Goal: Transaction & Acquisition: Purchase product/service

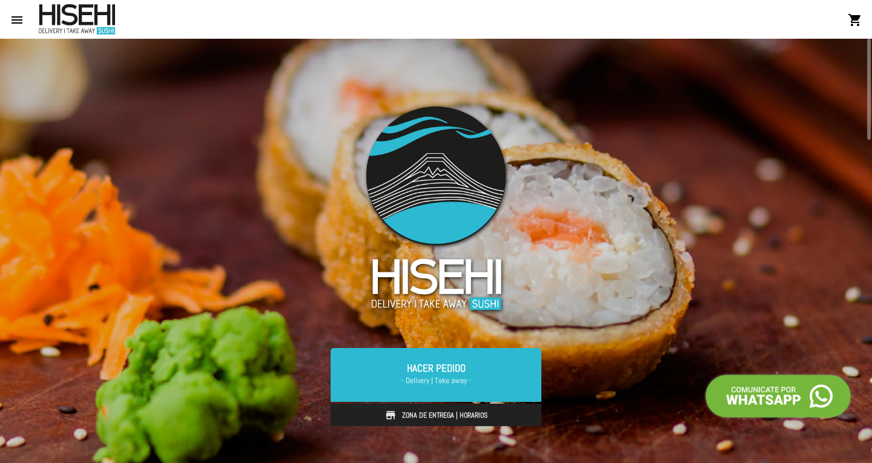
click at [478, 407] on link "Zona de Entrega | Horarios" at bounding box center [436, 415] width 211 height 23
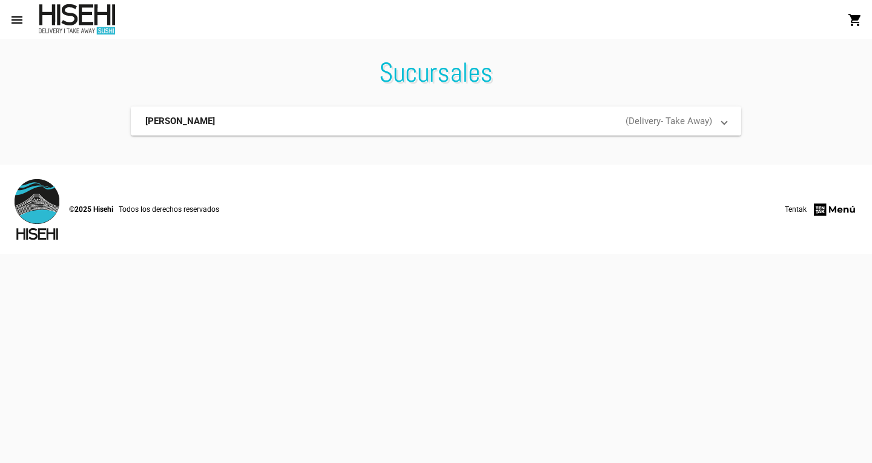
click at [722, 123] on span "[PERSON_NAME] ( Delivery - Take Away )" at bounding box center [433, 121] width 577 height 12
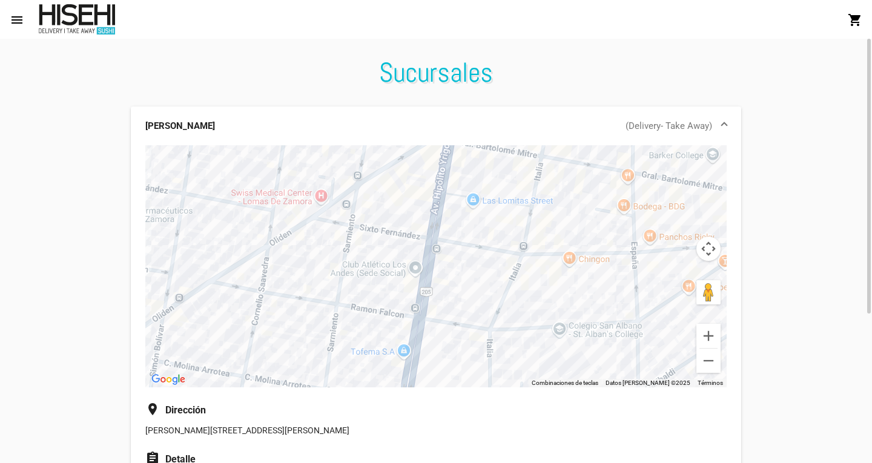
click at [722, 115] on mat-expansion-panel-header "[PERSON_NAME] ( Delivery - Take Away )" at bounding box center [436, 126] width 611 height 39
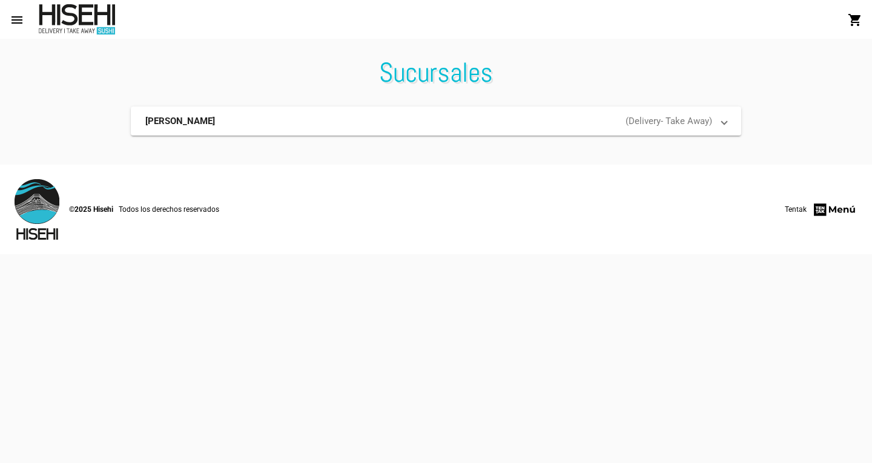
click at [9, 11] on button "menu" at bounding box center [17, 19] width 24 height 24
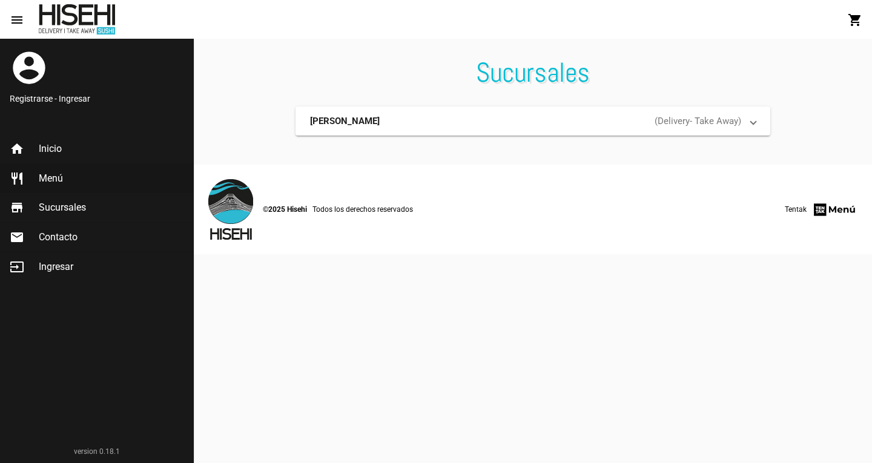
click at [55, 176] on span "Menú" at bounding box center [51, 179] width 24 height 12
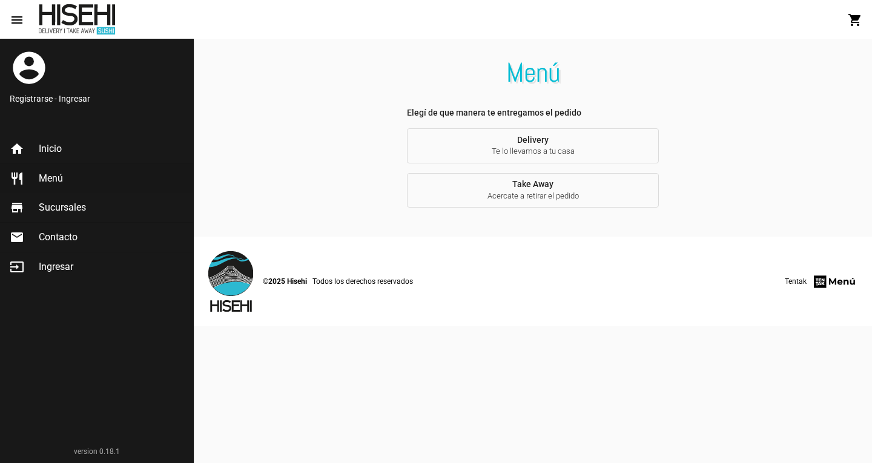
click at [495, 143] on button "Delivery Te lo llevamos a tu casa" at bounding box center [533, 145] width 252 height 35
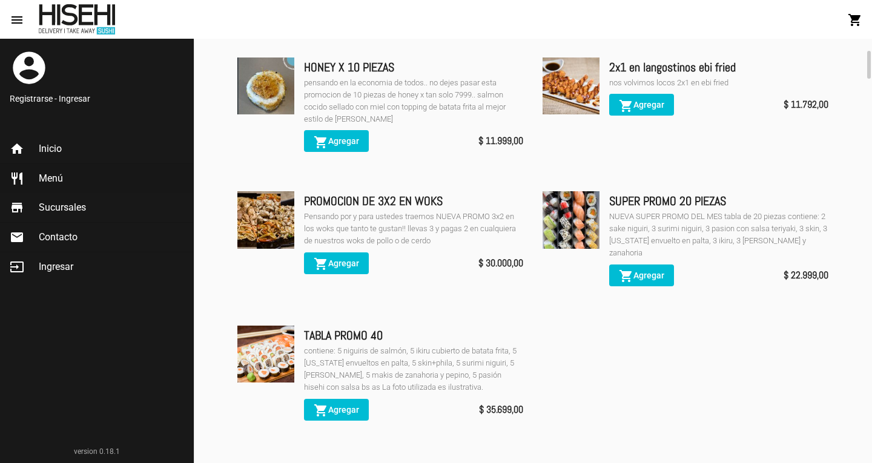
scroll to position [189, 0]
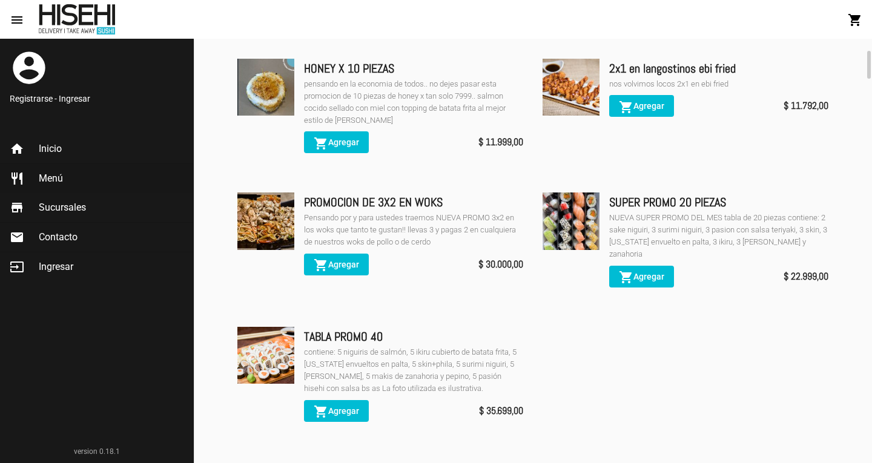
click at [265, 351] on img at bounding box center [265, 355] width 57 height 57
click at [369, 349] on div "contiene: 5 niguiris de salmón, 5 ikiru cubierto de batata frita, 5 [US_STATE] …" at bounding box center [413, 371] width 219 height 48
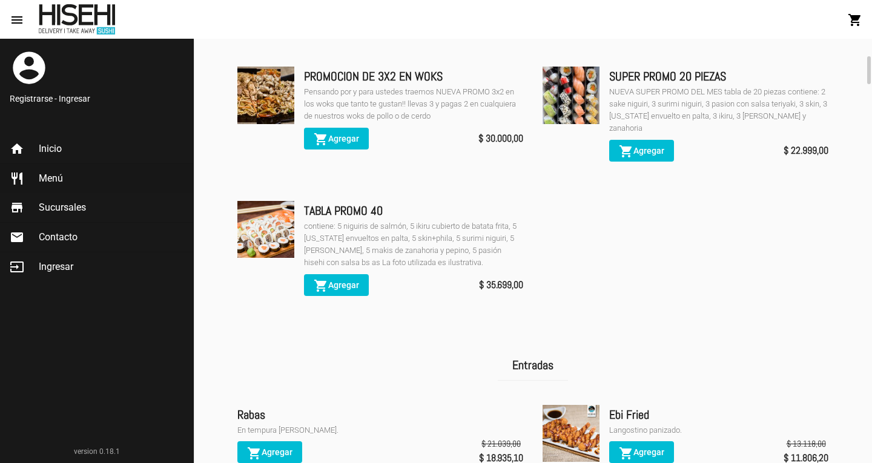
scroll to position [320, 0]
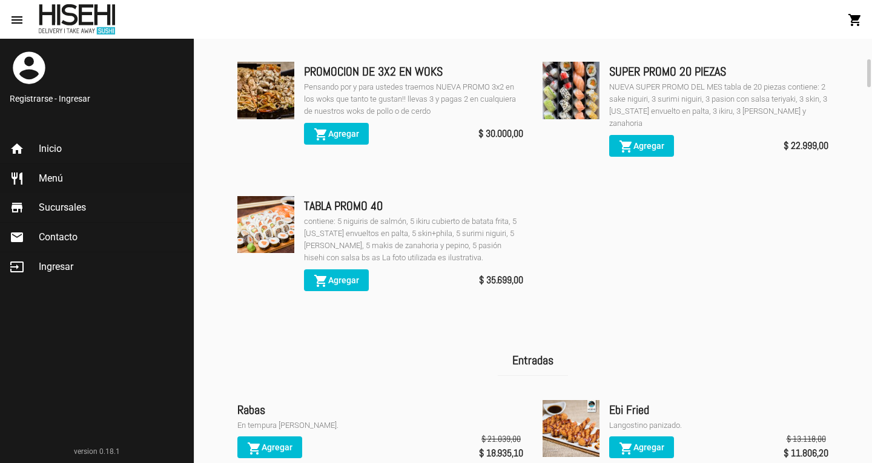
click at [290, 214] on img at bounding box center [265, 224] width 57 height 57
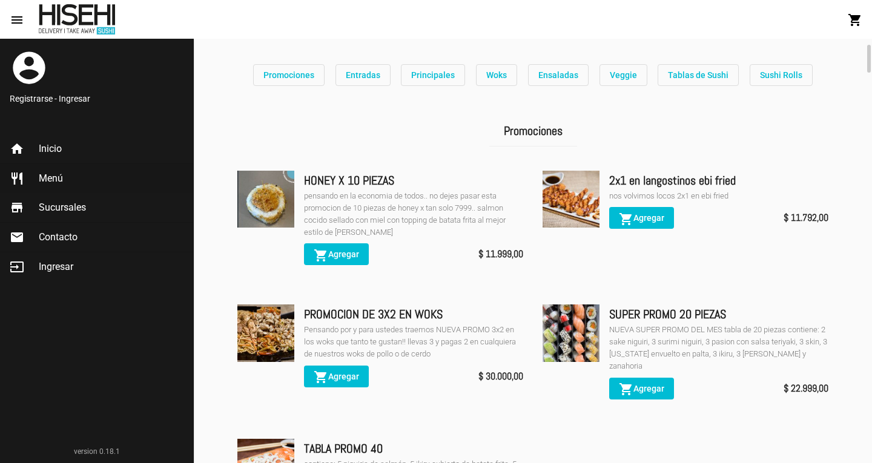
scroll to position [78, 0]
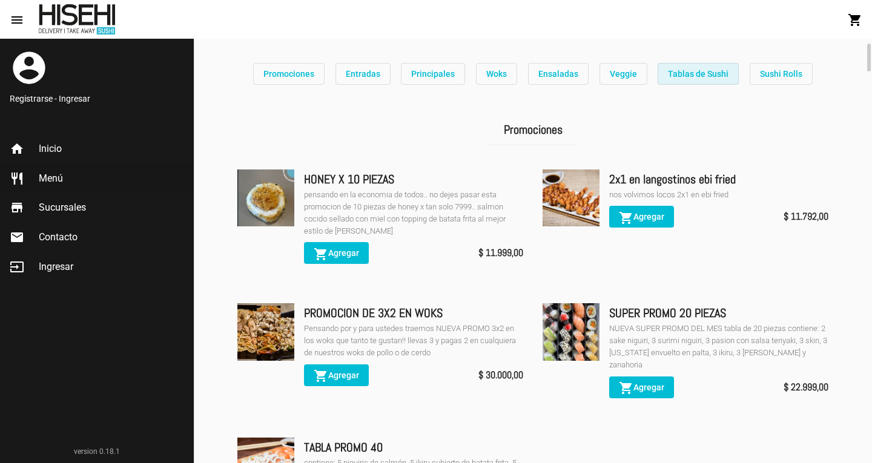
click at [694, 79] on button "Tablas de Sushi" at bounding box center [698, 74] width 81 height 22
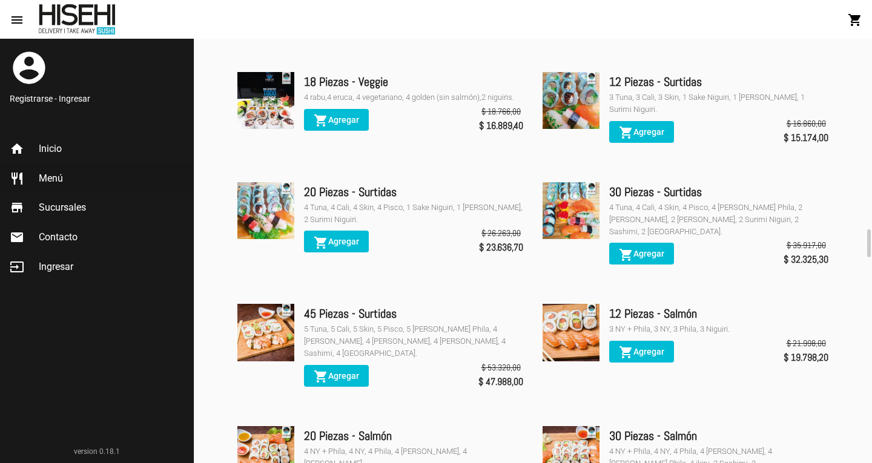
scroll to position [2905, 0]
click at [594, 214] on img at bounding box center [571, 210] width 57 height 57
click at [644, 219] on div "4 Tuna, 4 Cali, 4 Skin, 4 Pisco, 4 [PERSON_NAME] Phila, 2 [PERSON_NAME], 2 [PER…" at bounding box center [718, 220] width 219 height 36
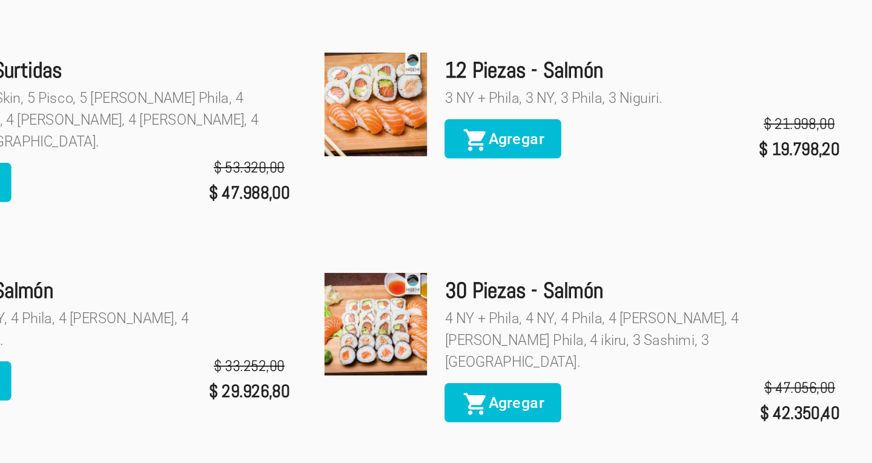
scroll to position [3080, 0]
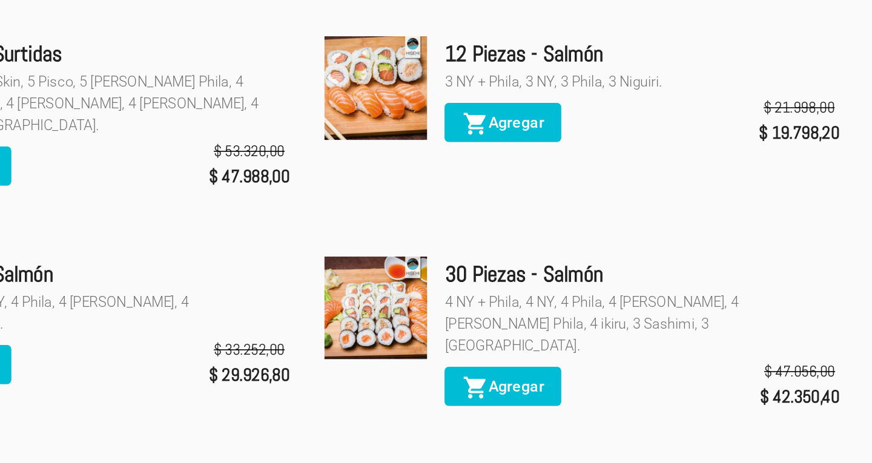
click at [667, 313] on button "shopping_cart Agregar" at bounding box center [641, 324] width 65 height 22
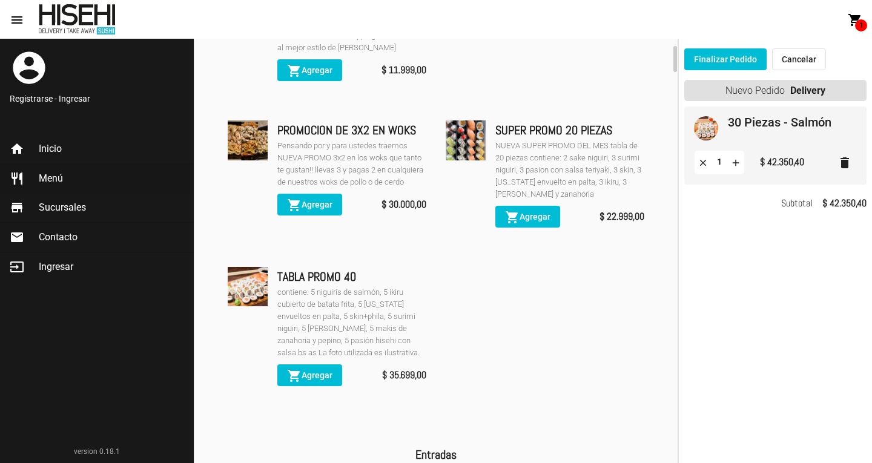
scroll to position [318, 0]
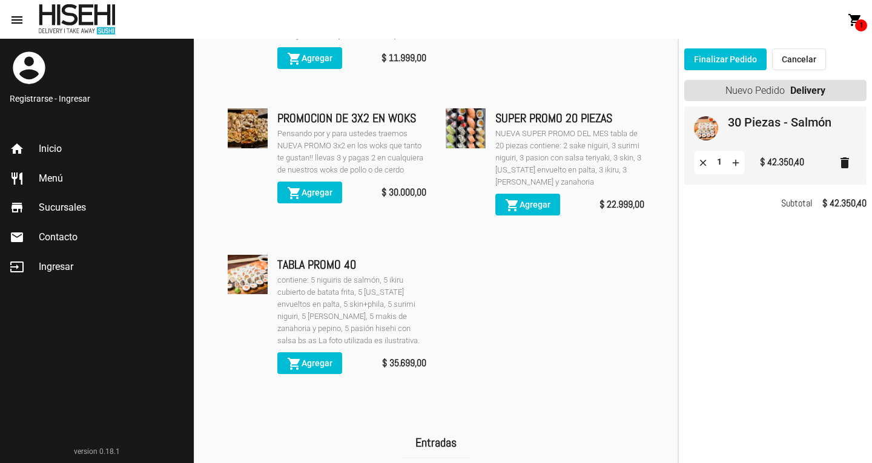
click at [845, 161] on mat-icon "delete" at bounding box center [845, 163] width 15 height 15
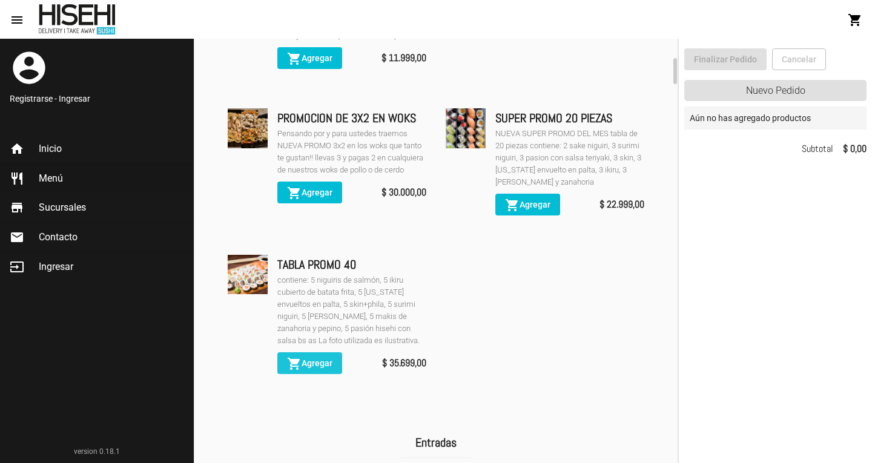
click at [339, 362] on button "shopping_cart Agregar" at bounding box center [309, 364] width 65 height 22
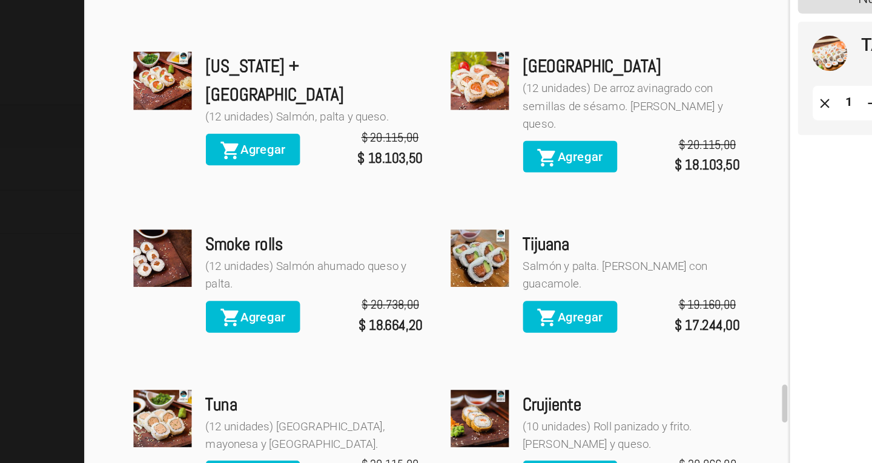
scroll to position [5094, 0]
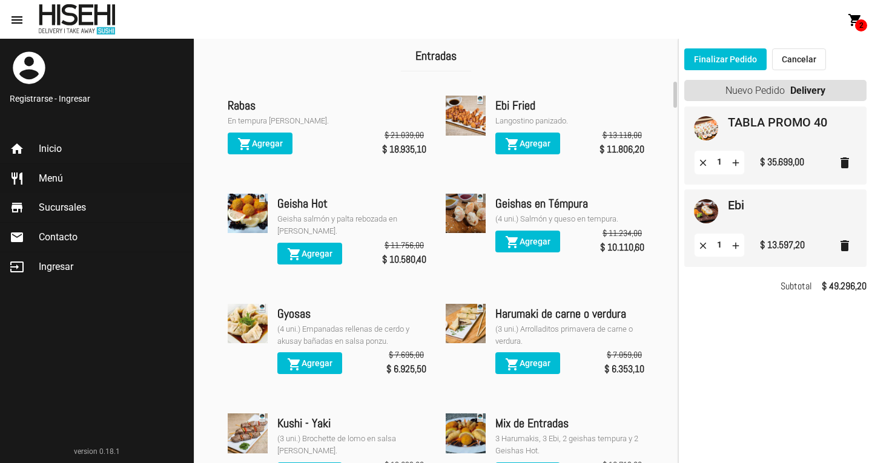
scroll to position [699, 0]
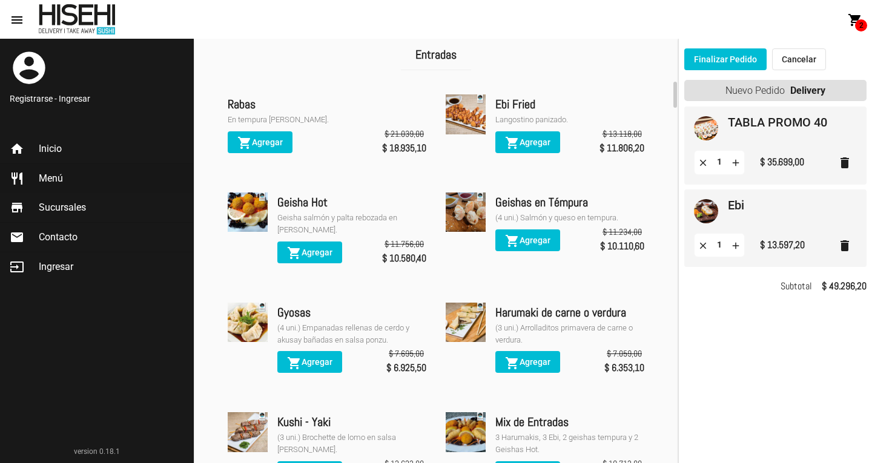
click at [311, 357] on span "shopping_cart Agregar" at bounding box center [309, 362] width 45 height 10
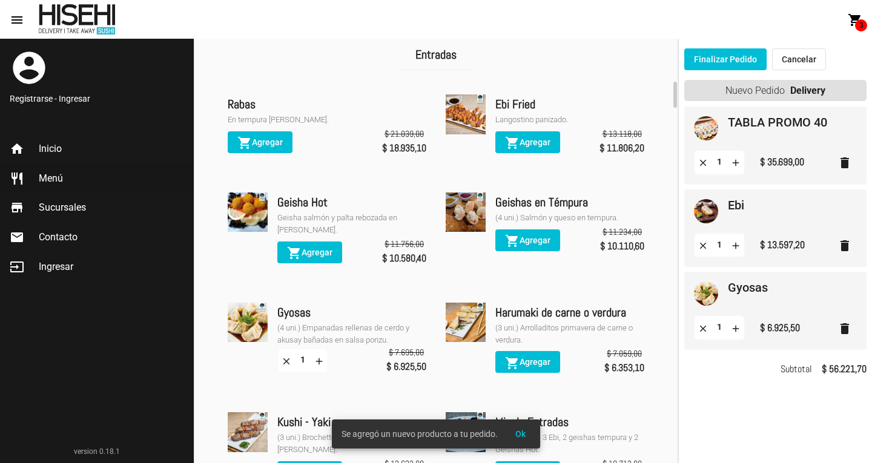
click at [725, 68] on button "Finalizar Pedido" at bounding box center [726, 59] width 82 height 22
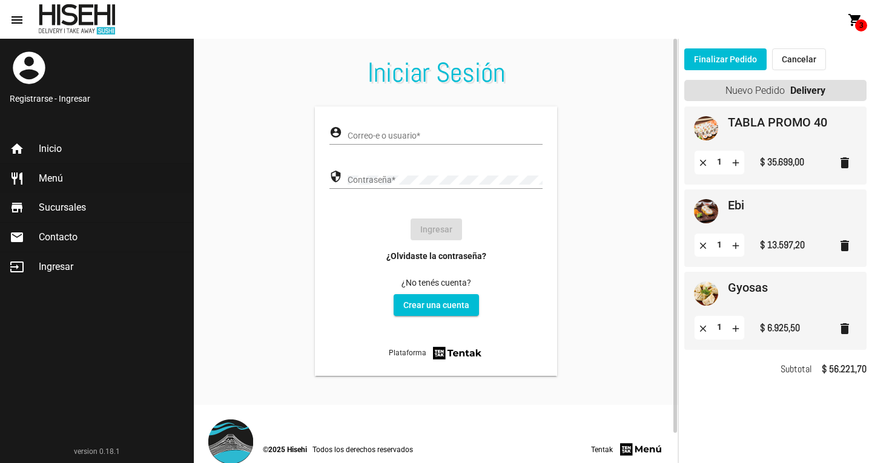
click at [446, 305] on link "Crear una cuenta" at bounding box center [436, 305] width 85 height 22
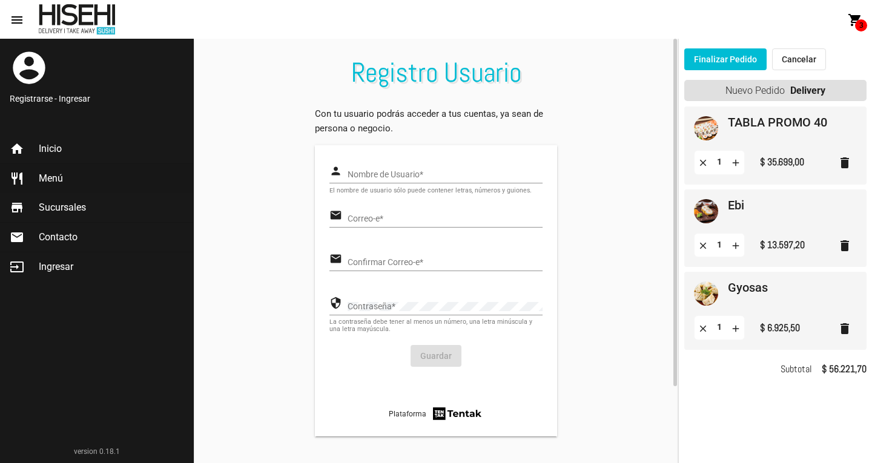
click at [408, 181] on div "Nombre de Usuario *" at bounding box center [445, 172] width 195 height 24
type input "victoriaperez_"
click at [405, 214] on div "Correo-e *" at bounding box center [445, 216] width 195 height 24
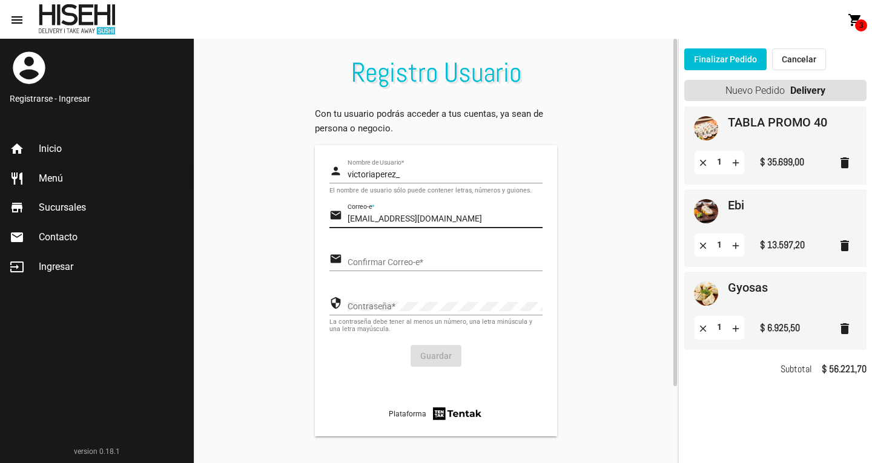
type input "[EMAIL_ADDRESS][DOMAIN_NAME]"
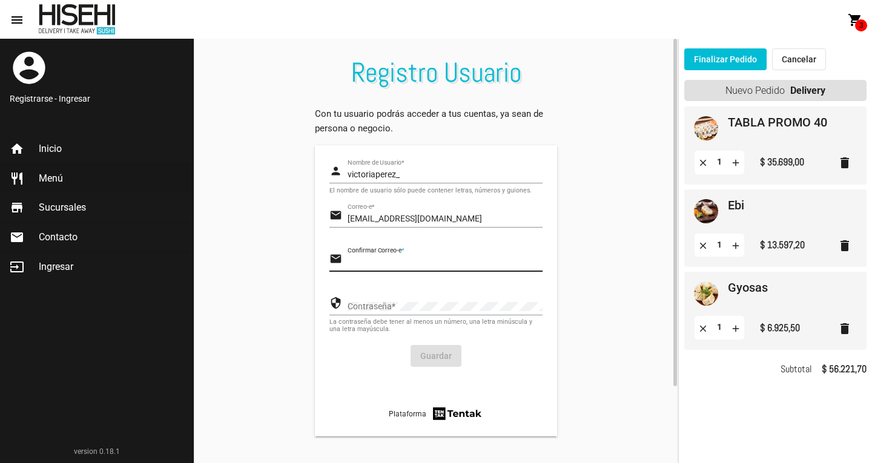
click at [429, 262] on input "Confirmar Correo-e *" at bounding box center [445, 263] width 195 height 10
type input "[EMAIL_ADDRESS][DOMAIN_NAME]"
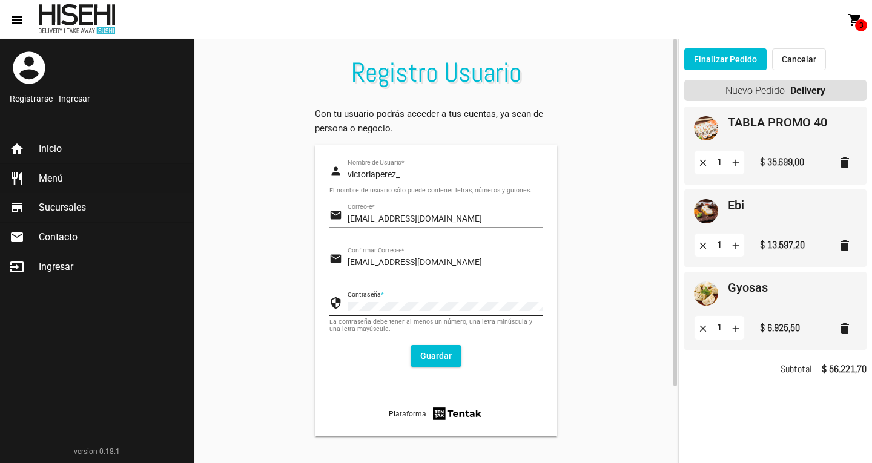
click at [436, 353] on button "Guardar" at bounding box center [436, 356] width 51 height 22
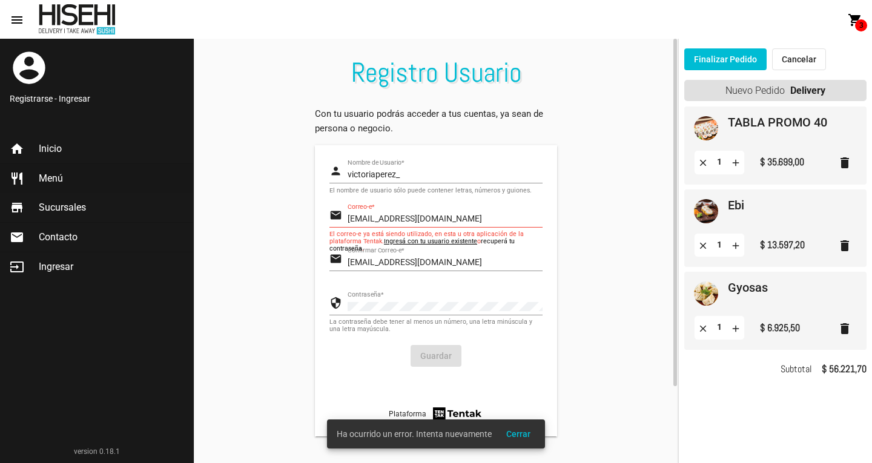
click at [496, 244] on link "recuperá tu contraseña" at bounding box center [422, 244] width 185 height 15
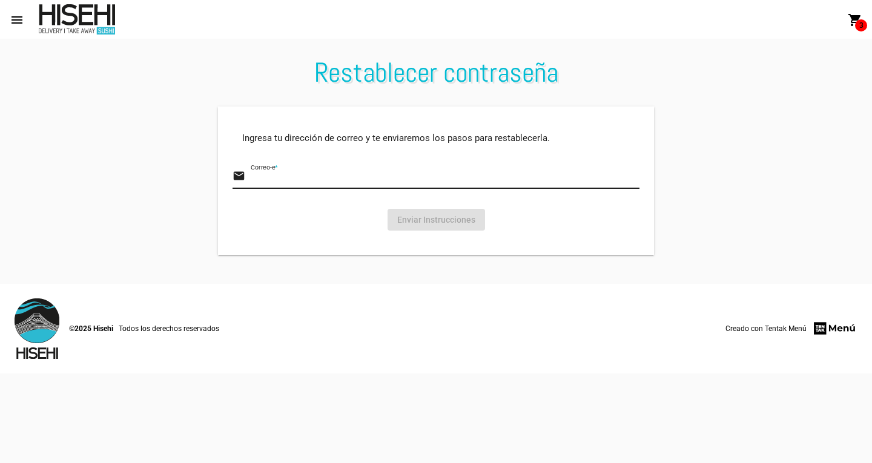
click at [463, 176] on input "Correo-e *" at bounding box center [445, 180] width 389 height 10
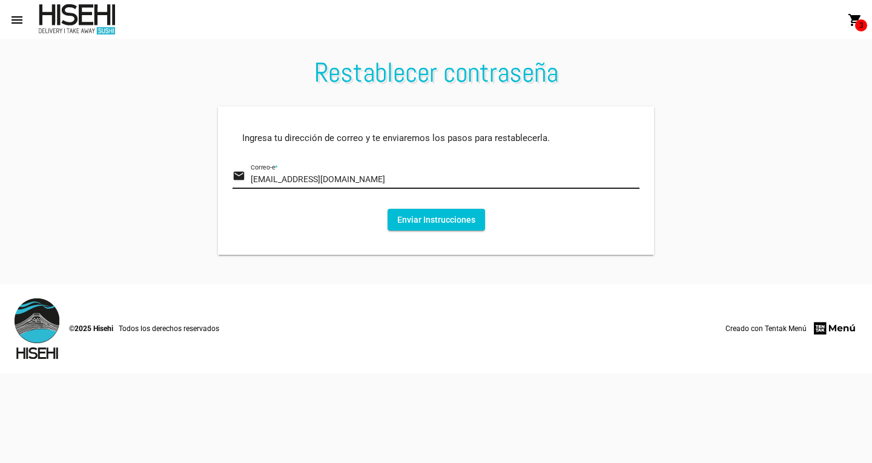
type input "[EMAIL_ADDRESS][DOMAIN_NAME]"
click at [453, 223] on button "Enviar Instrucciones" at bounding box center [437, 220] width 98 height 22
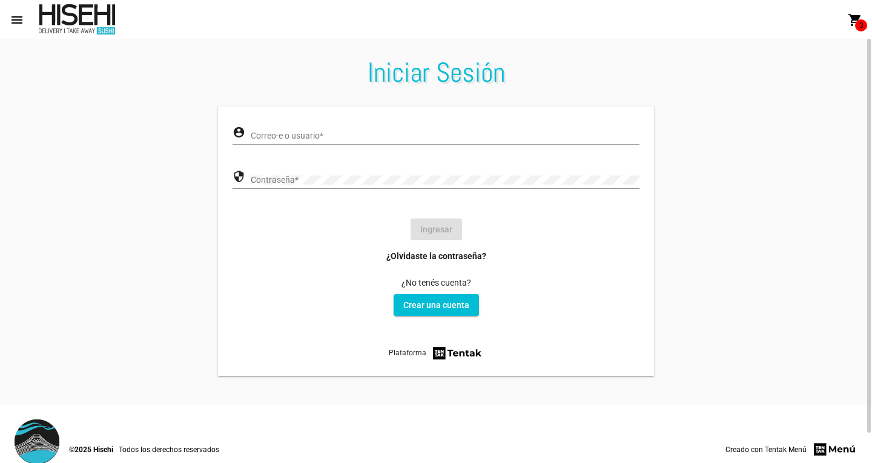
click at [339, 136] on input "Correo-e o usuario *" at bounding box center [445, 136] width 389 height 10
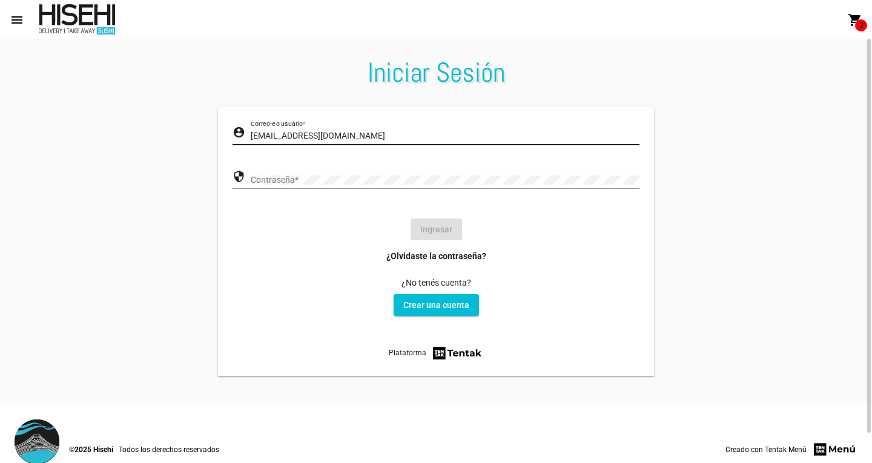
type input "[EMAIL_ADDRESS][DOMAIN_NAME]"
click at [327, 170] on div "Contraseña *" at bounding box center [445, 177] width 389 height 24
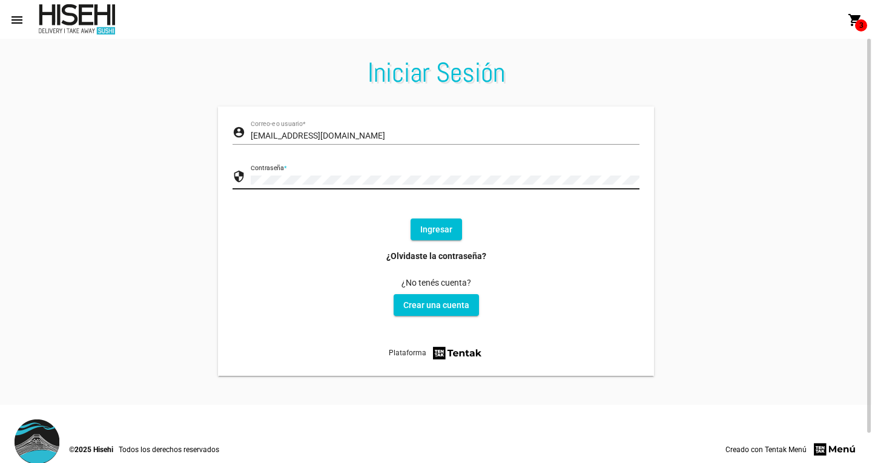
click at [443, 230] on button "Ingresar" at bounding box center [436, 230] width 51 height 22
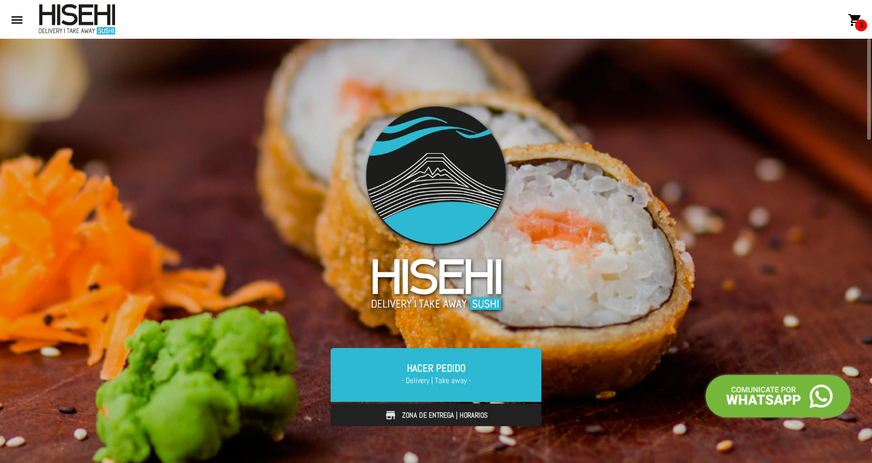
click at [852, 16] on mat-icon "shopping_cart" at bounding box center [855, 20] width 15 height 15
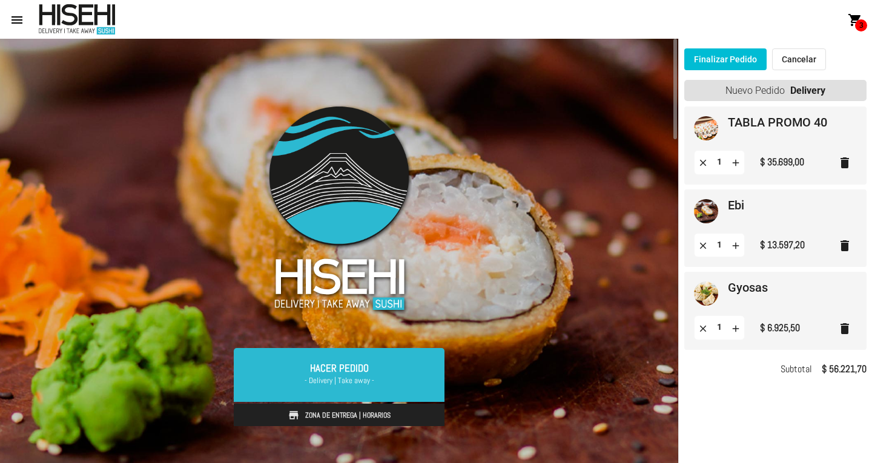
click at [743, 63] on button "Finalizar Pedido" at bounding box center [726, 59] width 82 height 22
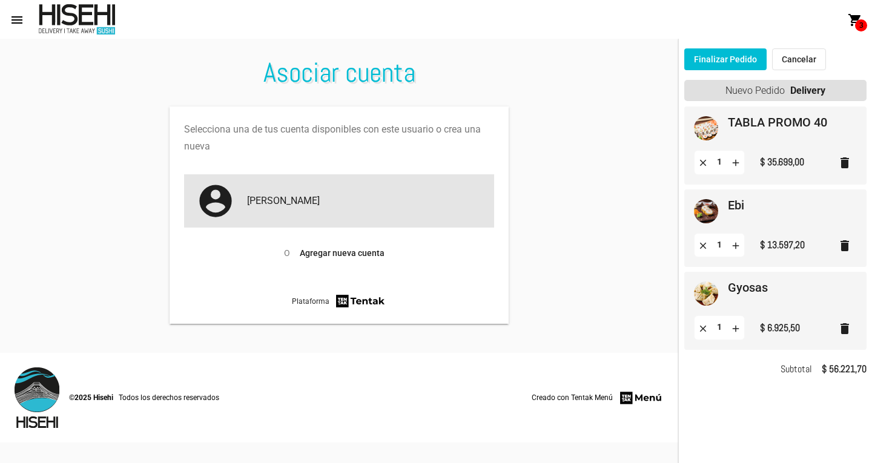
click at [364, 213] on div "account_circle [PERSON_NAME]" at bounding box center [339, 200] width 310 height 53
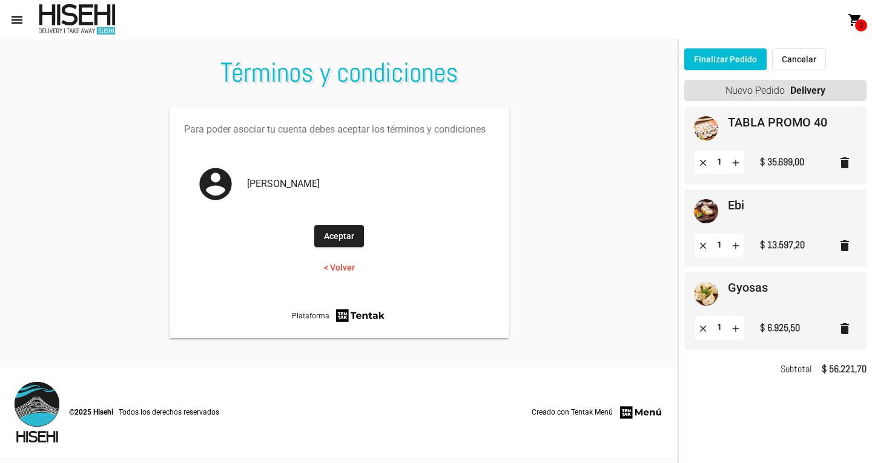
click at [347, 240] on button "Aceptar" at bounding box center [339, 236] width 50 height 22
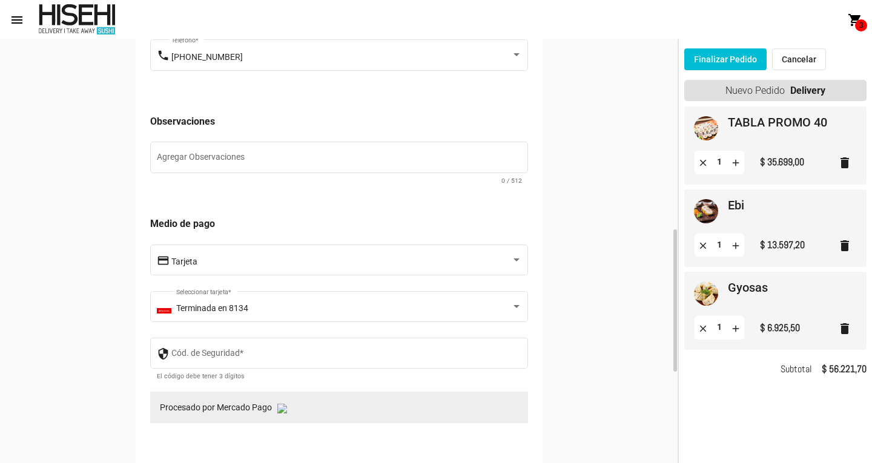
scroll to position [569, 0]
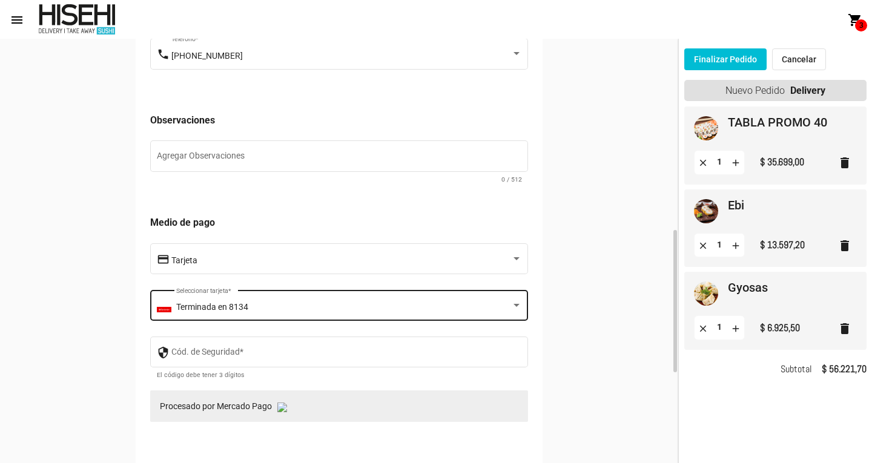
click at [381, 304] on div "Terminada en 8134 Seleccionar tarjeta *" at bounding box center [348, 304] width 345 height 33
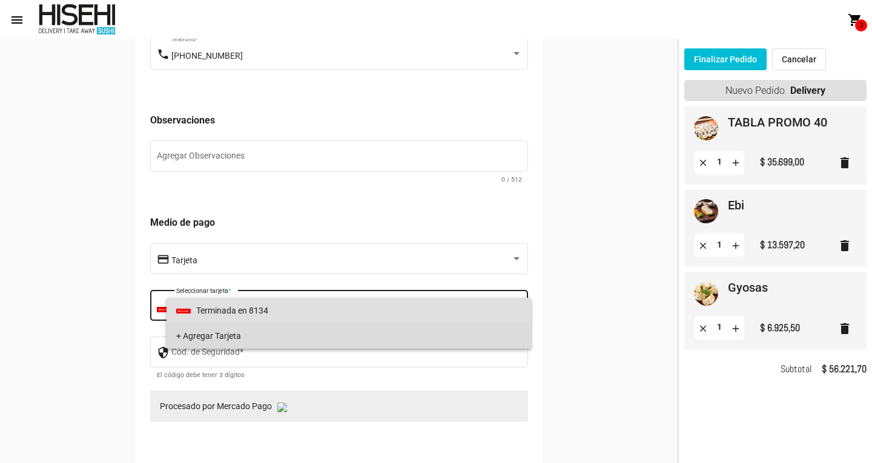
click at [368, 331] on span "+ Agregar Tarjeta" at bounding box center [348, 336] width 345 height 25
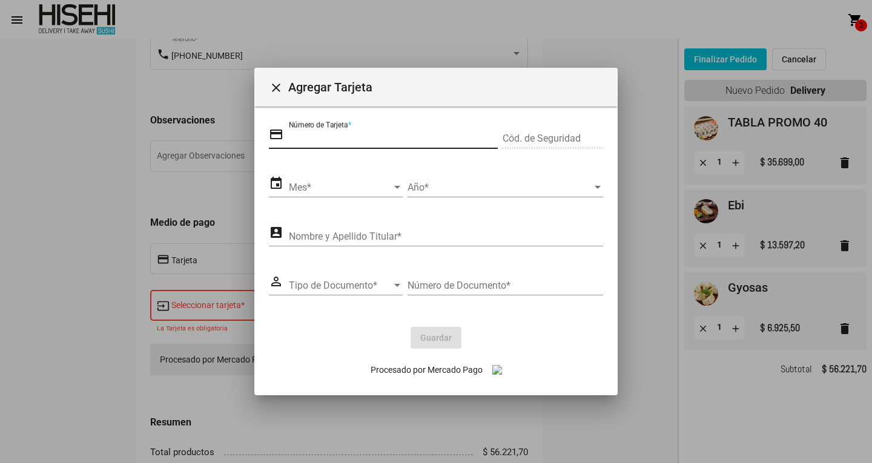
click at [379, 136] on input "Número de Tarjeta *" at bounding box center [394, 138] width 210 height 11
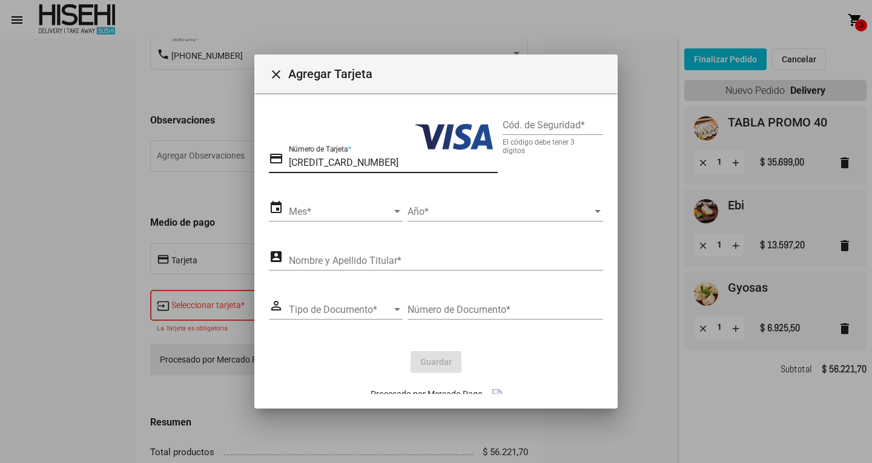
type input "4593540006106280"
click at [302, 215] on span "Mes" at bounding box center [340, 212] width 103 height 11
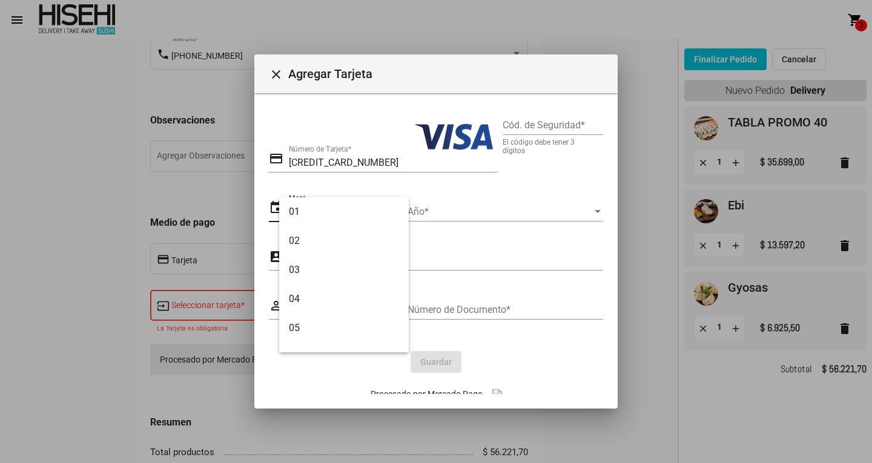
scroll to position [136, 0]
click at [305, 334] on span "10" at bounding box center [344, 338] width 110 height 29
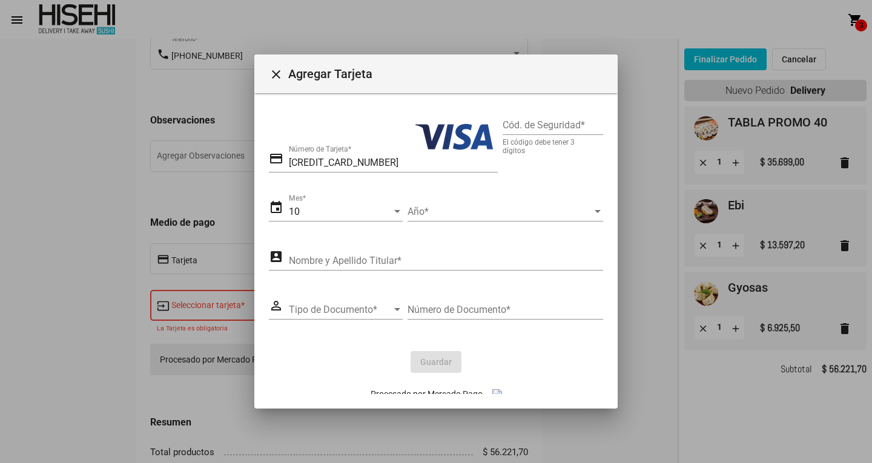
click at [423, 218] on div "Año Año *" at bounding box center [506, 207] width 196 height 27
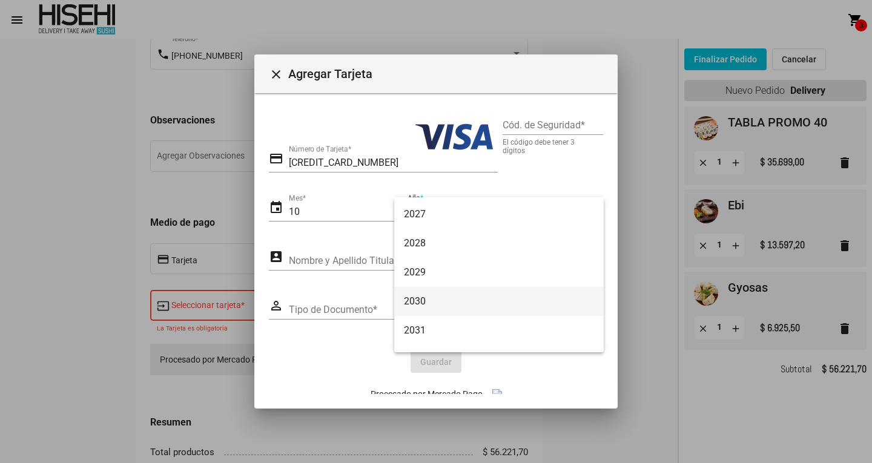
click at [430, 304] on span "2030" at bounding box center [499, 301] width 190 height 29
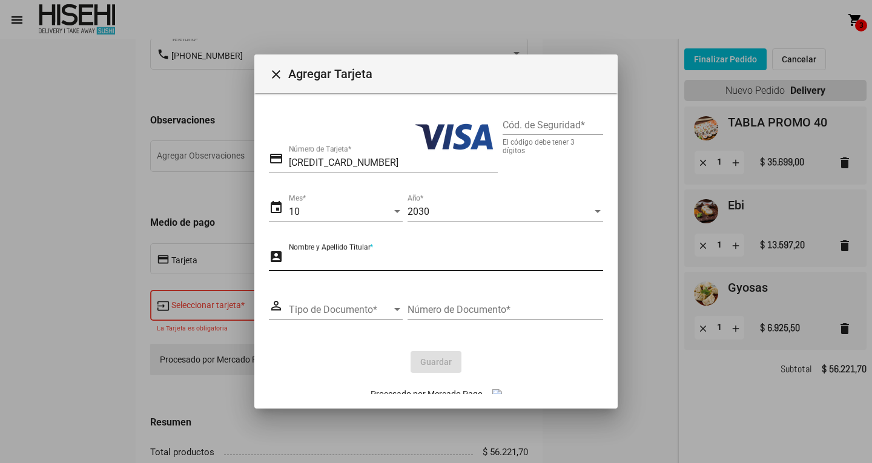
click at [306, 259] on input "Nombre y Apellido Titular *" at bounding box center [446, 261] width 314 height 11
type input "VICTORIA PEREZ"
click at [329, 311] on span "Tipo de Documento" at bounding box center [340, 310] width 103 height 11
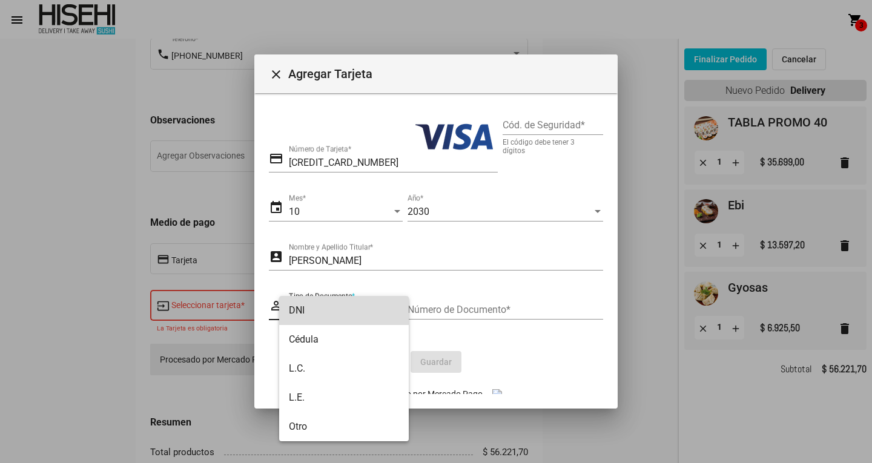
click at [329, 311] on span "DNI" at bounding box center [344, 310] width 110 height 29
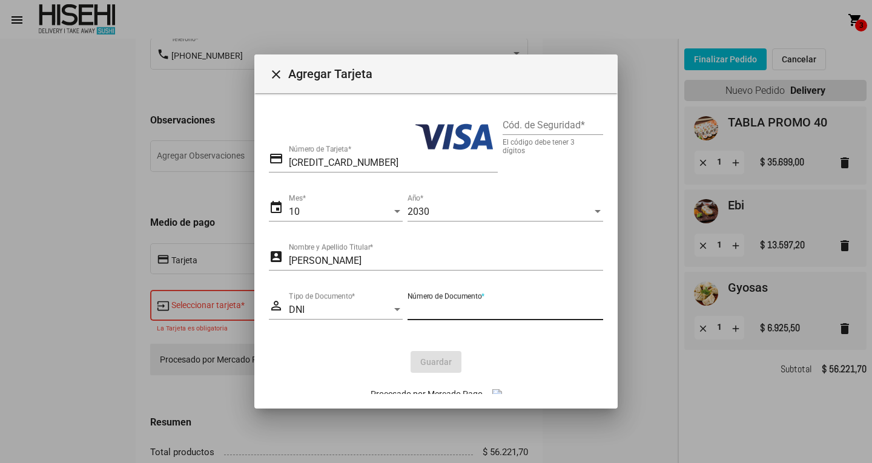
click at [443, 311] on input "Número de Documento *" at bounding box center [506, 310] width 196 height 11
type input "45545113"
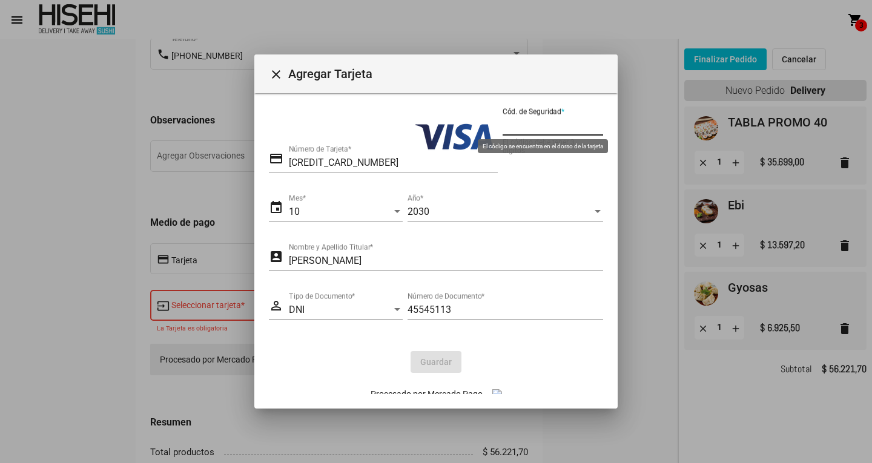
click at [553, 121] on input "Cód. de Seguridad *" at bounding box center [553, 125] width 101 height 11
type input "926"
click at [420, 363] on span "Guardar" at bounding box center [436, 362] width 32 height 10
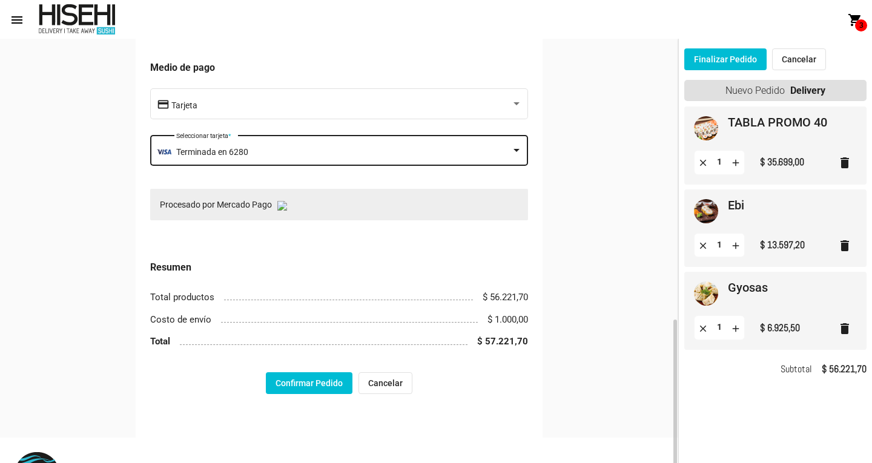
scroll to position [792, 0]
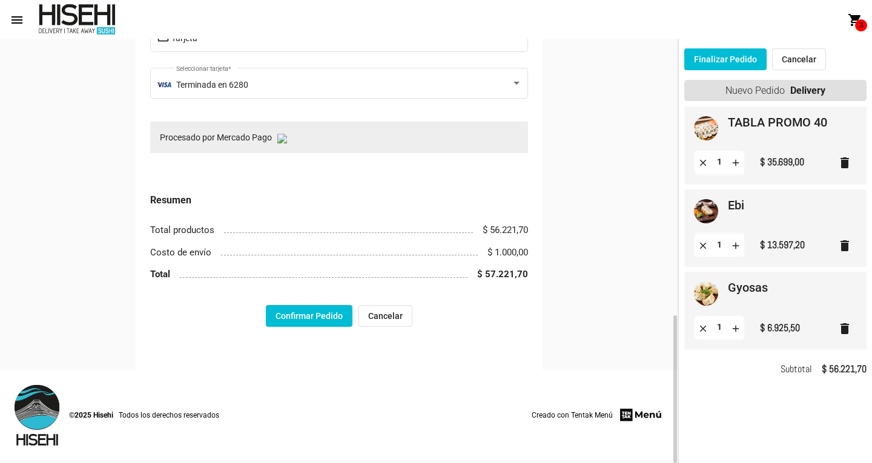
click at [303, 321] on button "Confirmar Pedido" at bounding box center [309, 316] width 87 height 22
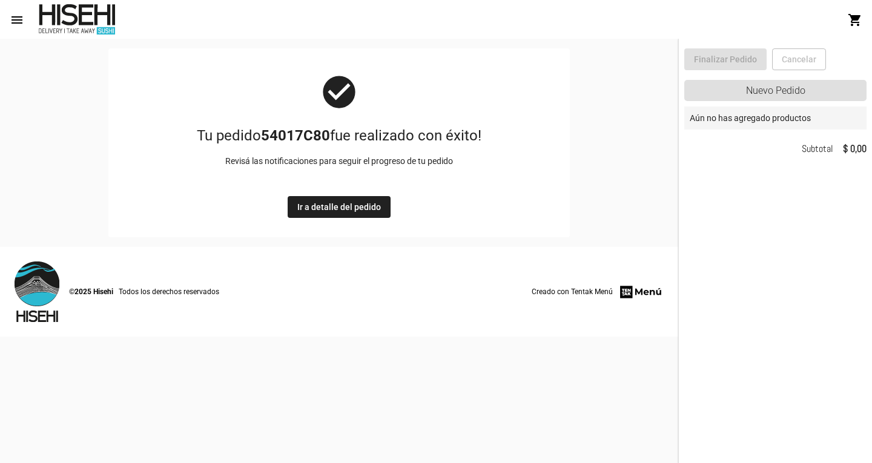
click at [330, 208] on span "Ir a detalle del pedido" at bounding box center [339, 207] width 84 height 10
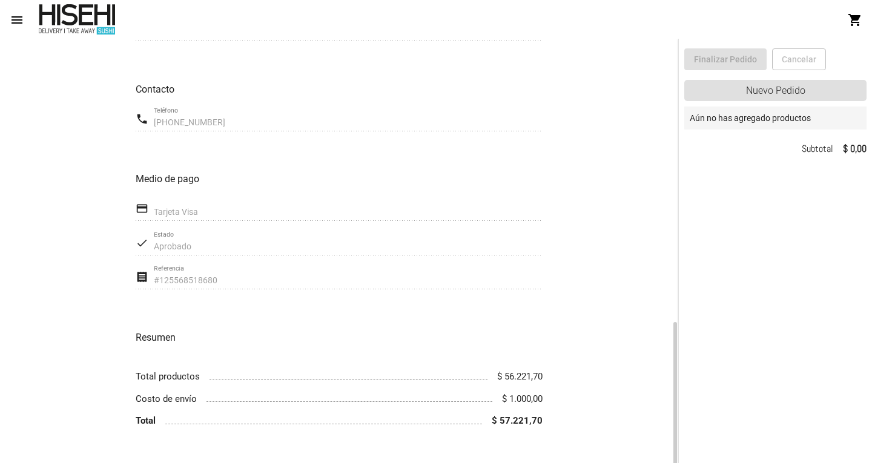
scroll to position [548, 0]
